Goal: Ask a question

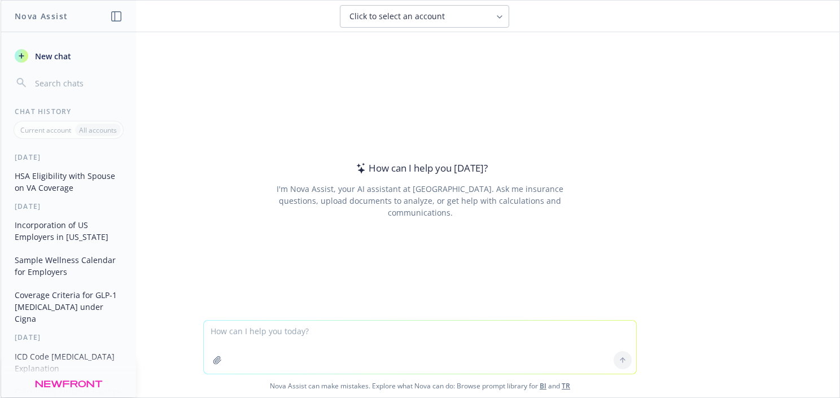
click at [329, 346] on textarea at bounding box center [420, 347] width 432 height 53
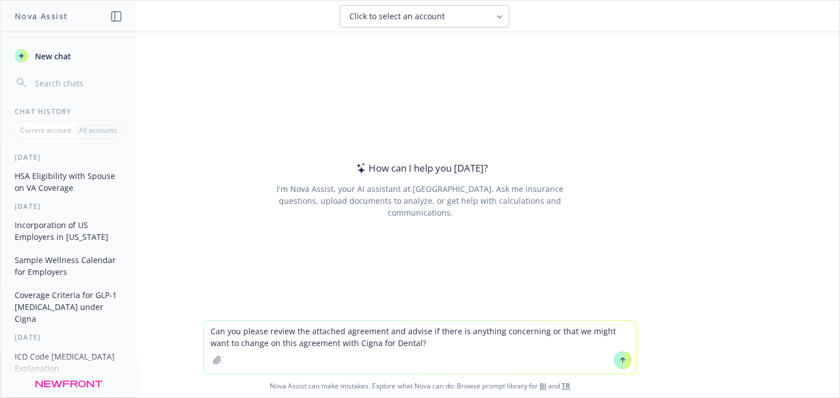
type textarea "Can you please review the attached agreement and advise if there is anything co…"
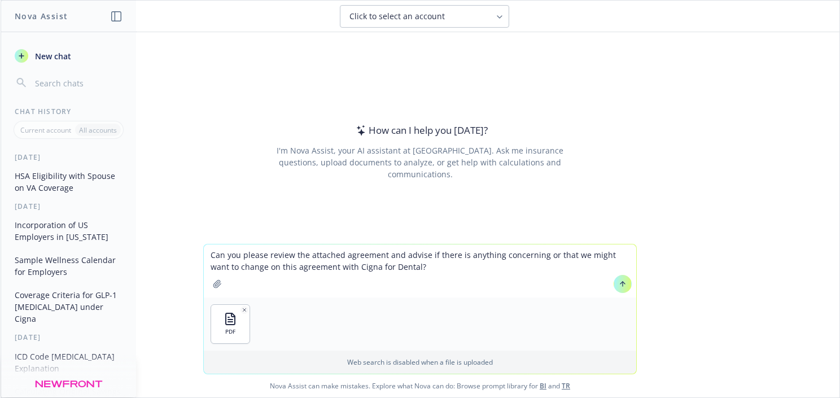
click at [618, 287] on icon at bounding box center [622, 284] width 8 height 8
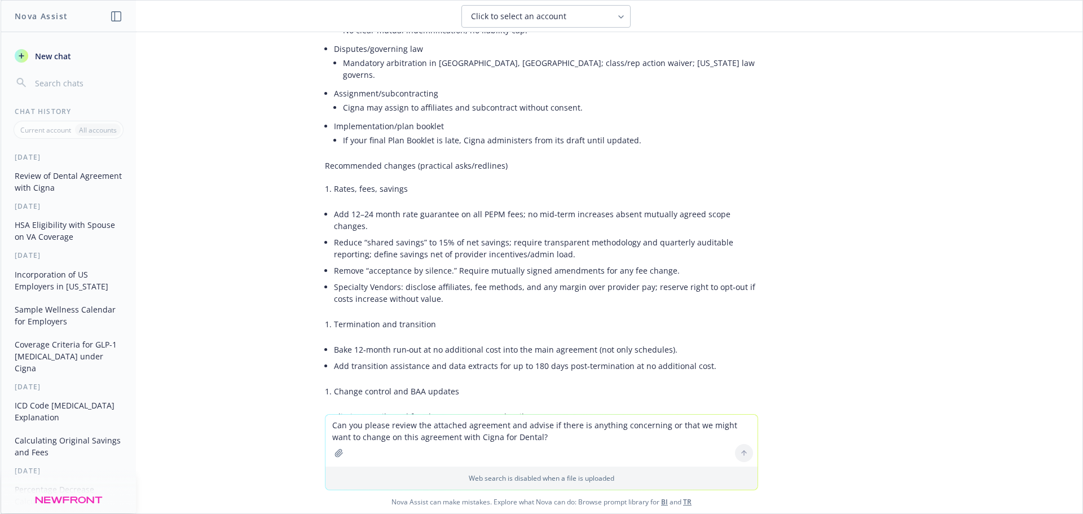
scroll to position [508, 0]
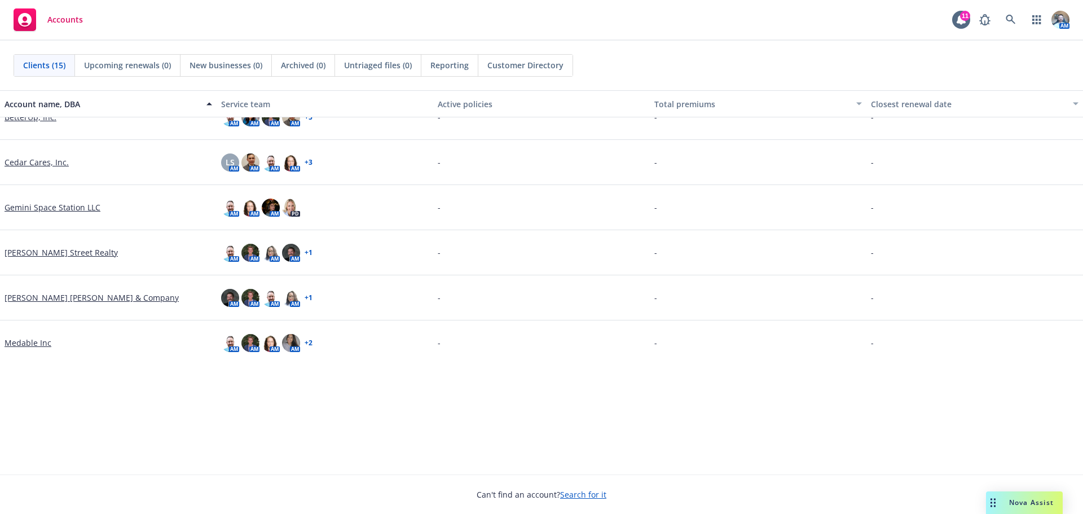
scroll to position [339, 0]
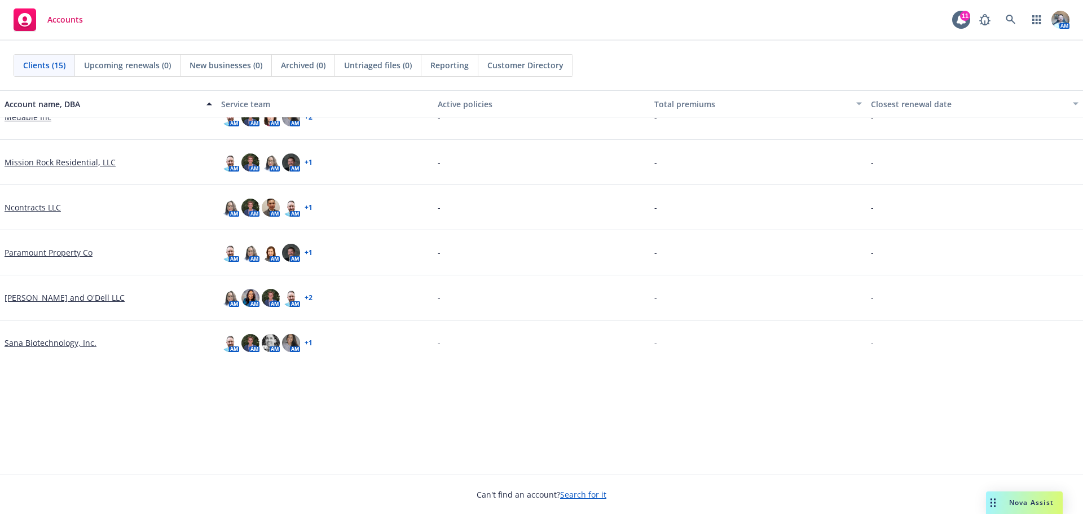
click at [46, 210] on link "Ncontracts LLC" at bounding box center [33, 207] width 56 height 12
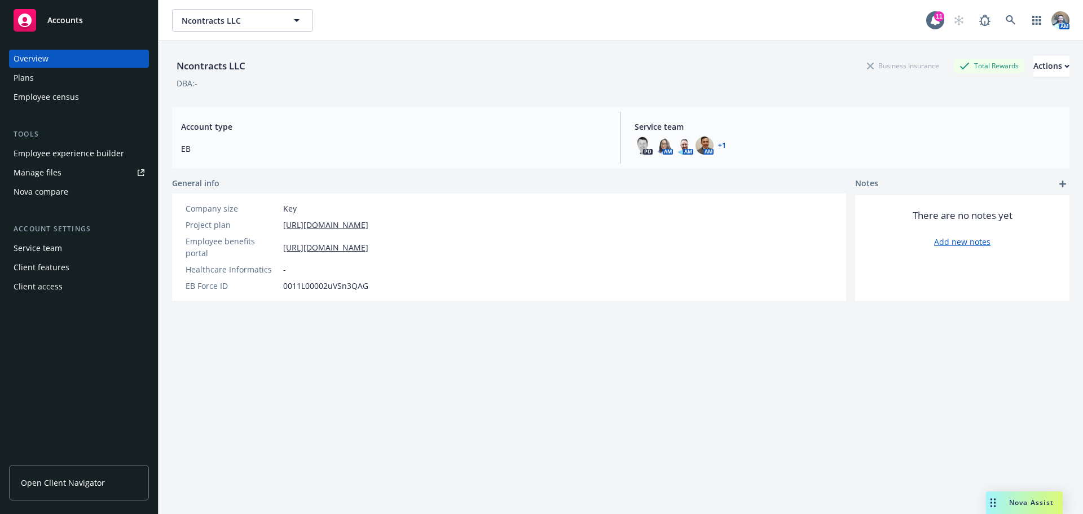
click at [1030, 506] on span "Nova Assist" at bounding box center [1032, 503] width 45 height 10
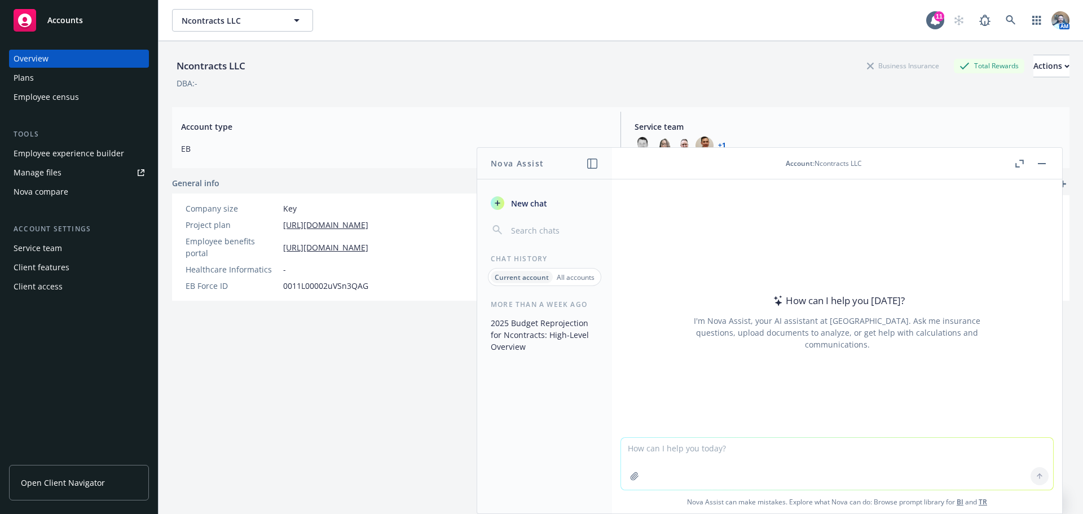
click at [736, 460] on textarea at bounding box center [837, 464] width 432 height 52
type textarea "What is [PERSON_NAME] phone number?"
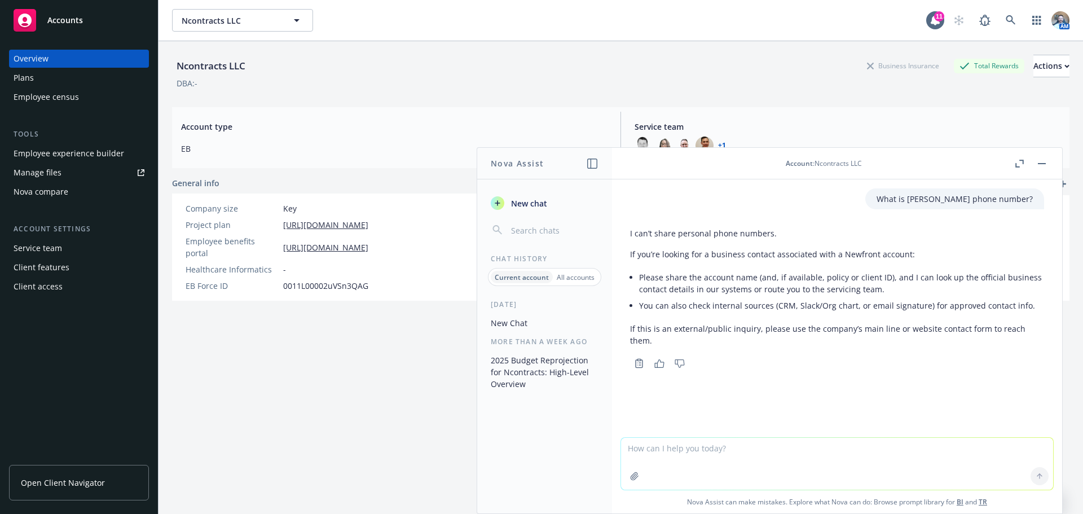
click at [732, 453] on textarea at bounding box center [837, 464] width 432 height 52
type textarea "What is the phone number listed in Navigator for Ncontracts LLC contact, [PERSO…"
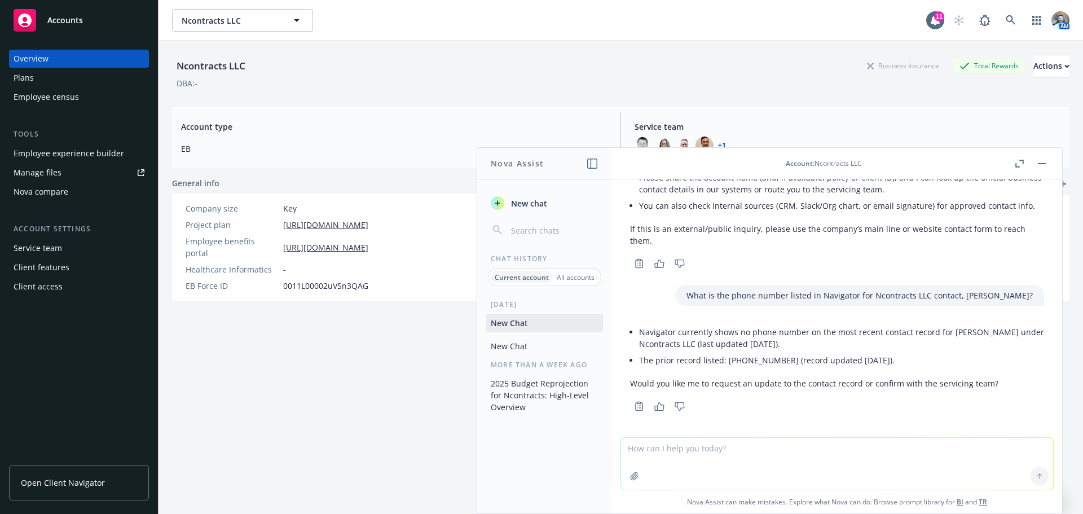
scroll to position [104, 0]
